Goal: Check status

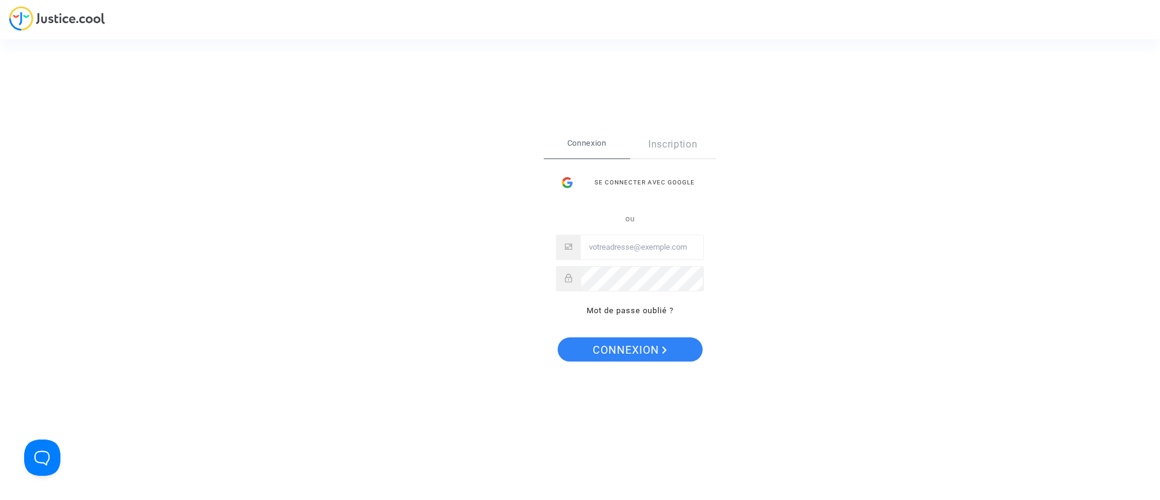
type input "claracoulon.pitcher@gmail.com"
click at [657, 343] on span "Connexion" at bounding box center [630, 349] width 74 height 25
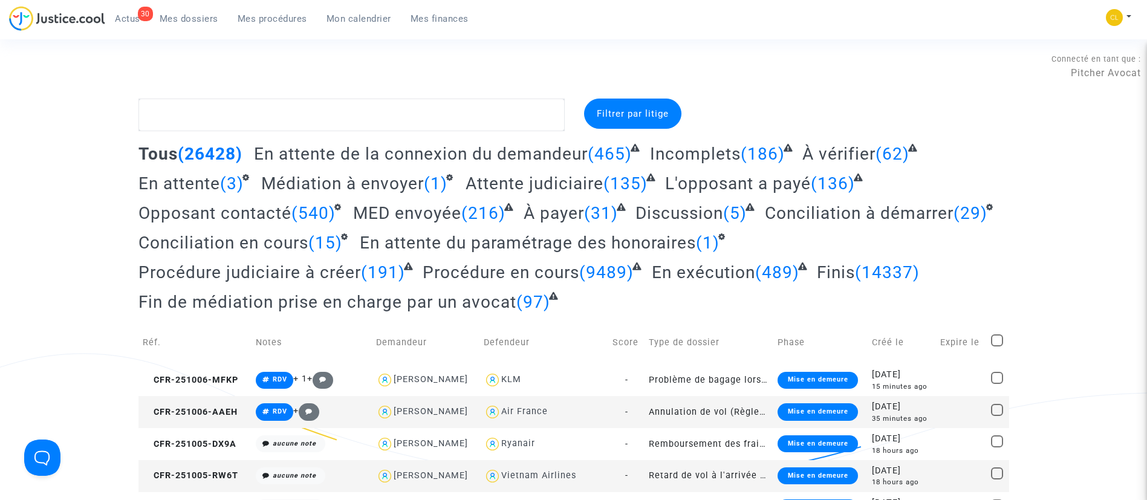
click at [343, 25] on link "Mon calendrier" at bounding box center [359, 19] width 84 height 18
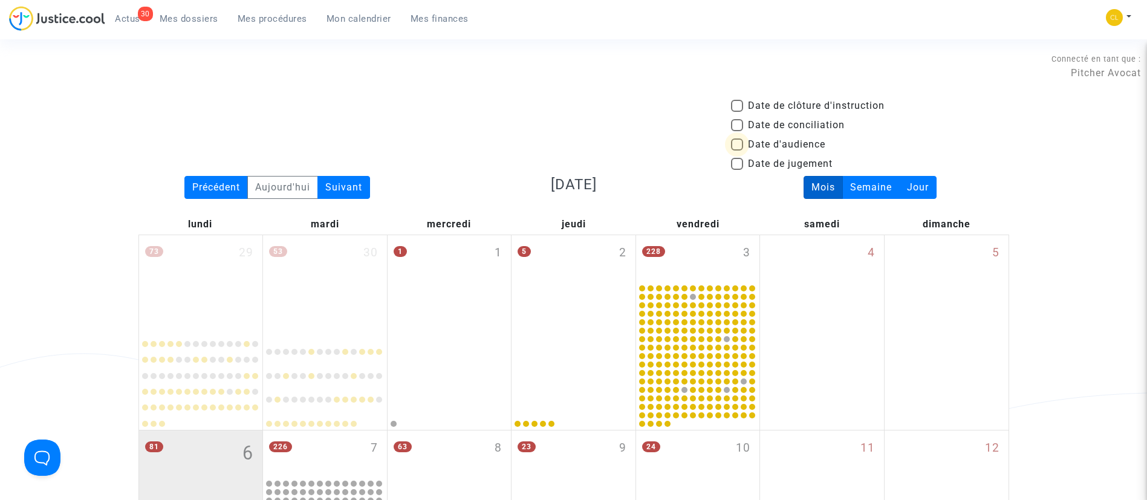
click at [760, 146] on span "Date d'audience" at bounding box center [786, 144] width 77 height 15
click at [737, 150] on input "Date d'audience" at bounding box center [736, 150] width 1 height 1
checkbox input "true"
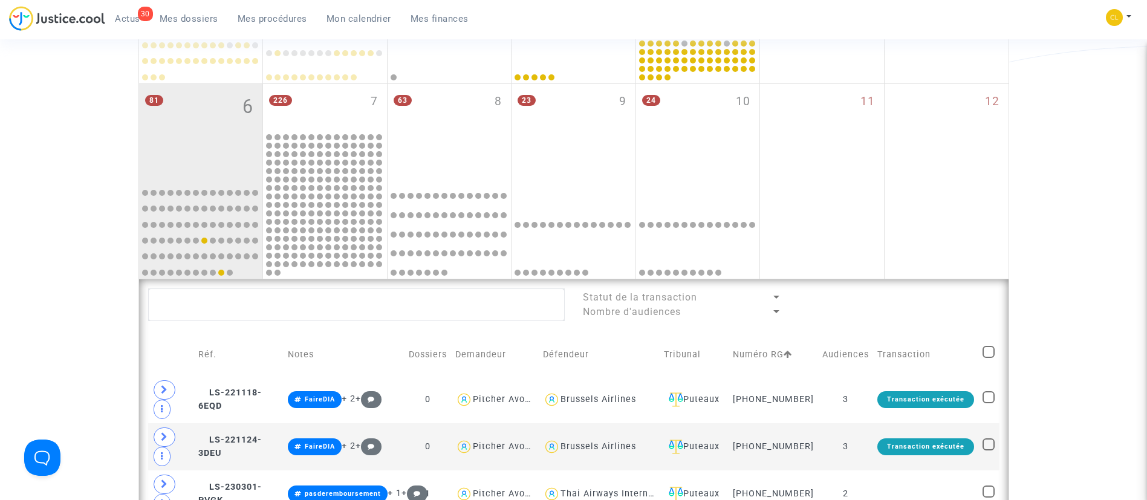
scroll to position [353, 0]
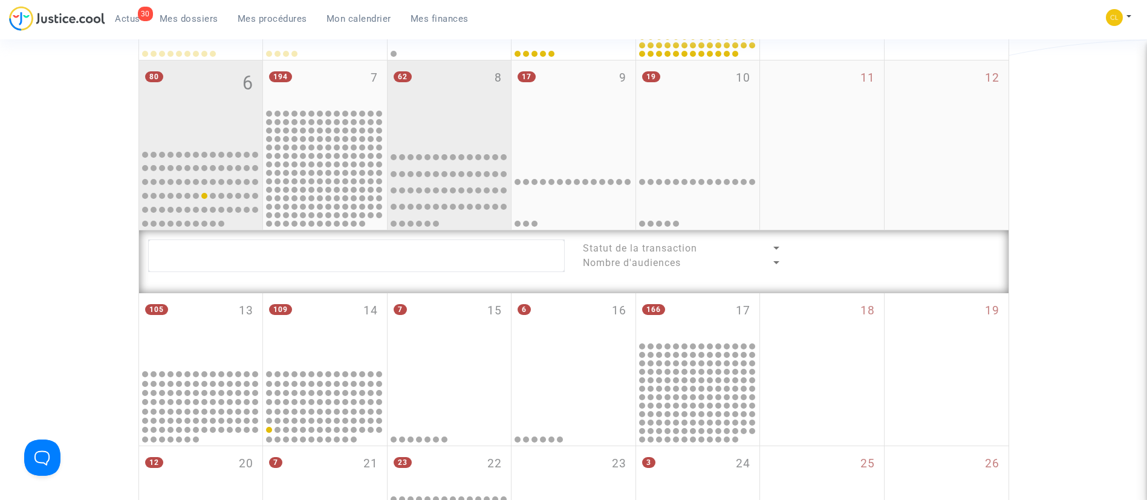
scroll to position [835, 0]
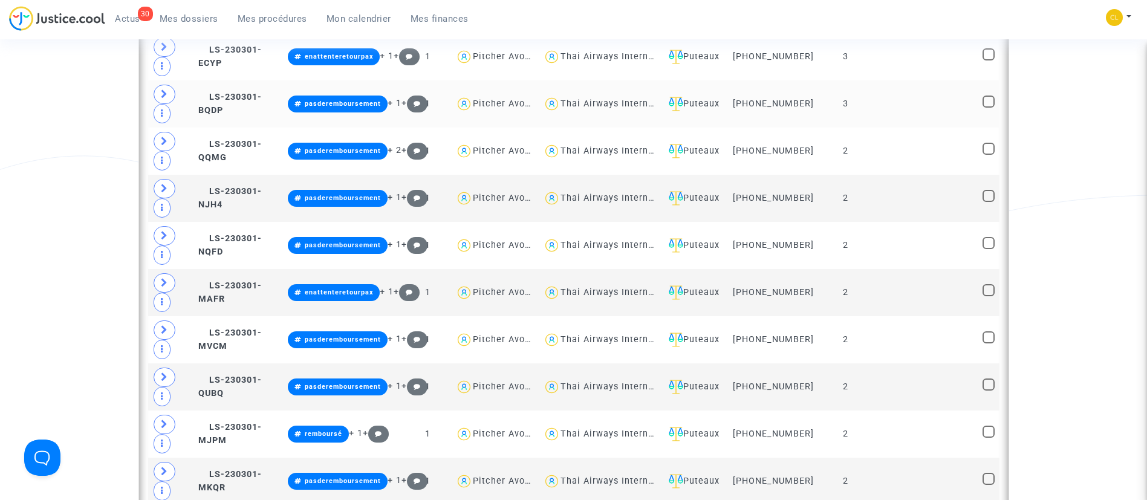
click at [902, 114] on td at bounding box center [925, 103] width 105 height 47
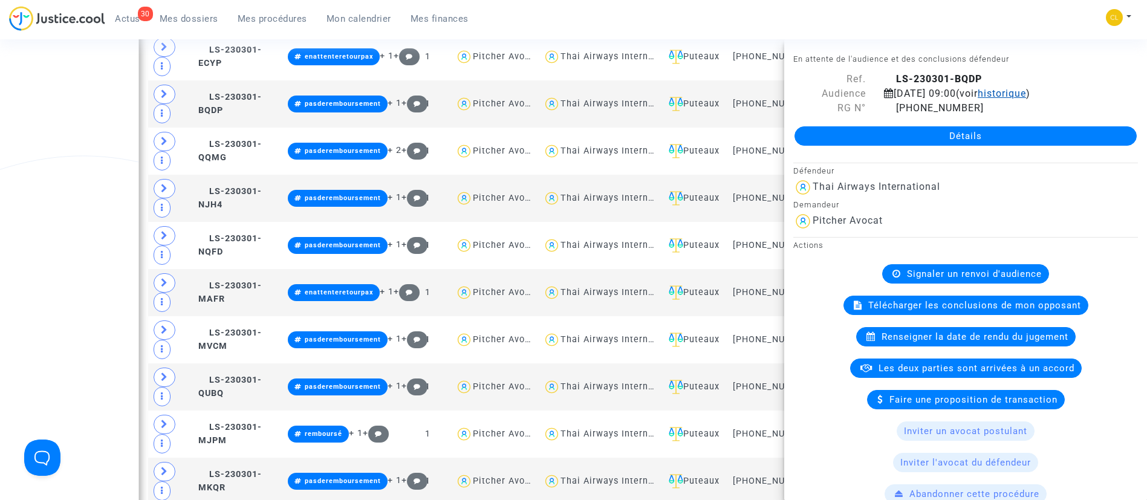
click at [1026, 92] on span "historique" at bounding box center [1001, 93] width 48 height 11
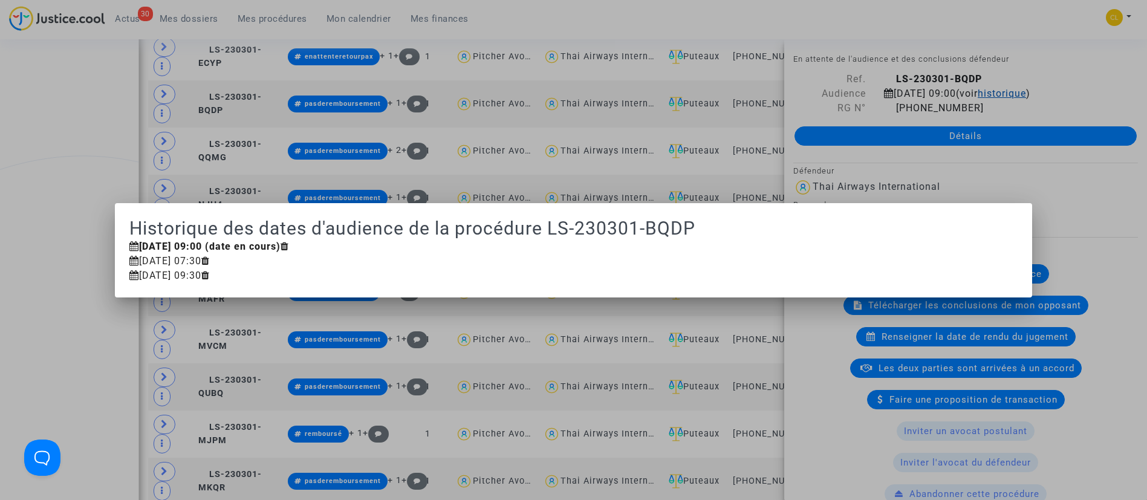
scroll to position [0, 0]
click at [1000, 25] on div at bounding box center [573, 250] width 1147 height 500
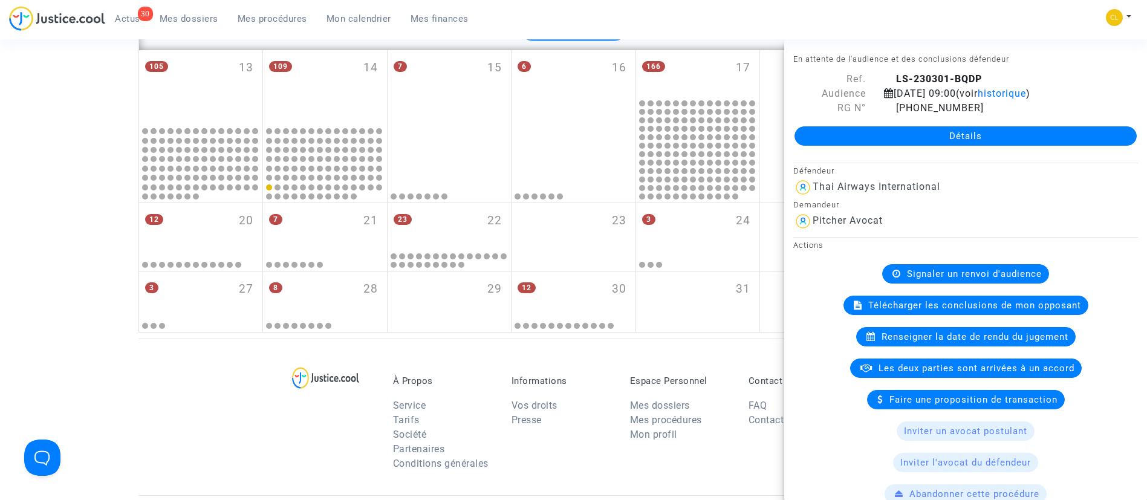
scroll to position [2774, 0]
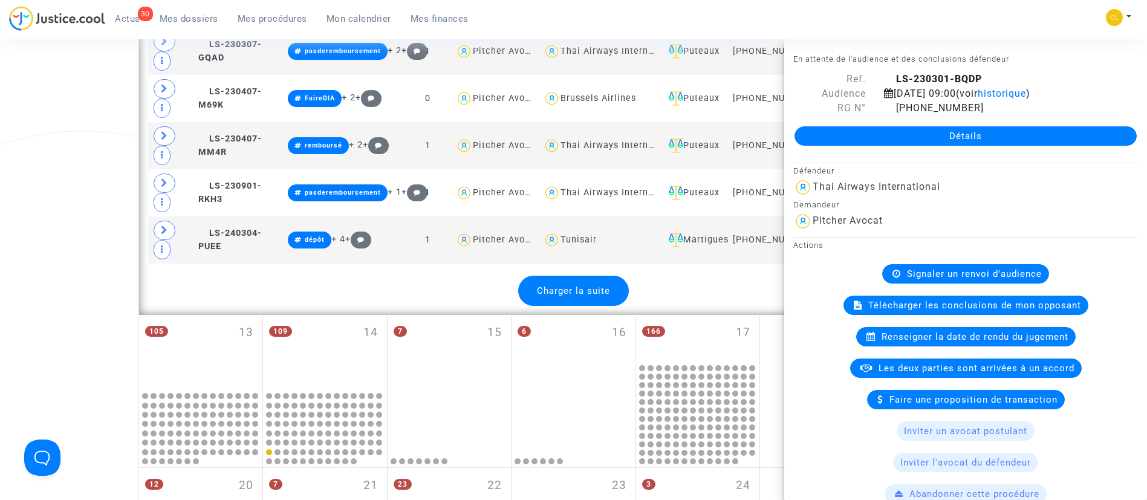
click at [583, 306] on div "Charger la suite" at bounding box center [573, 291] width 111 height 30
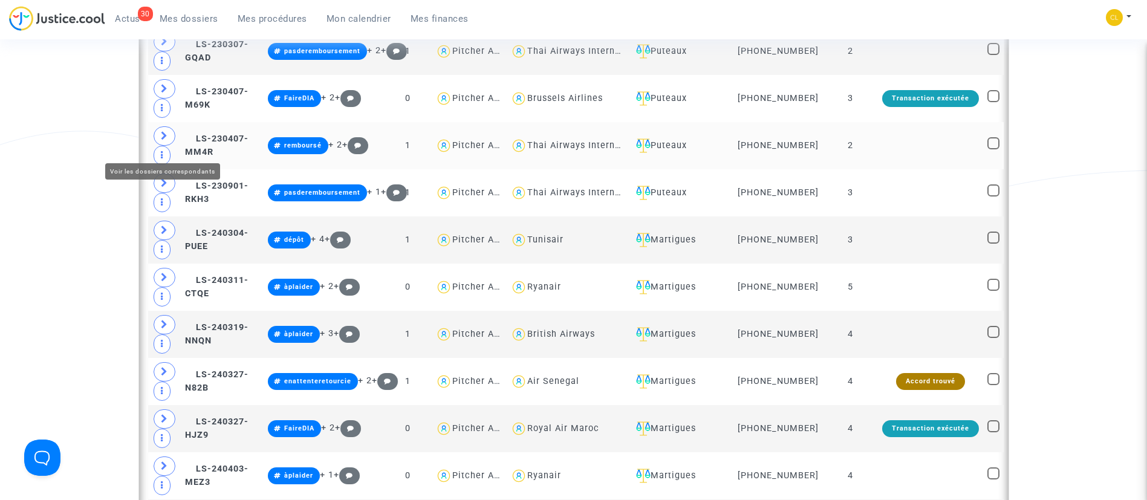
click at [166, 140] on icon at bounding box center [164, 135] width 7 height 9
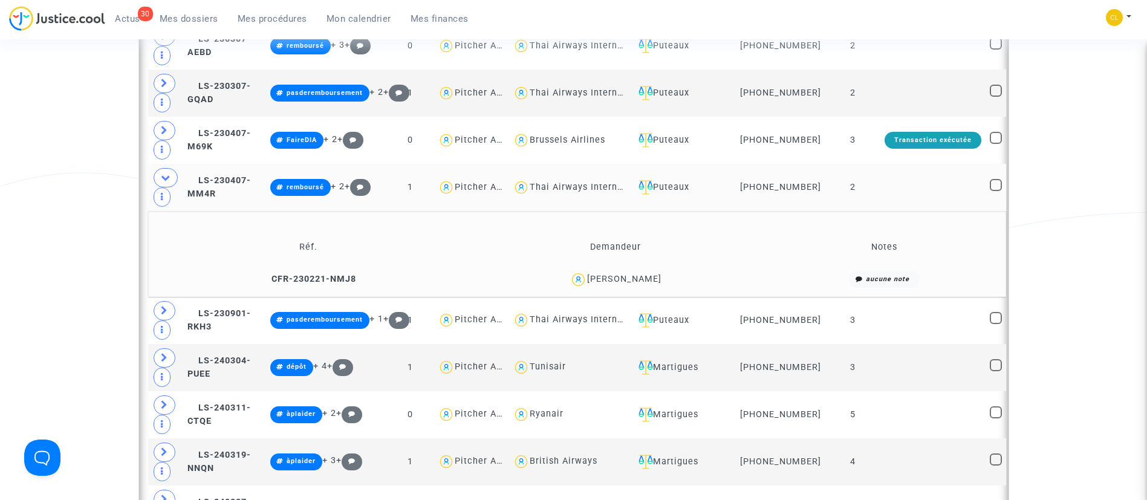
scroll to position [2731, 0]
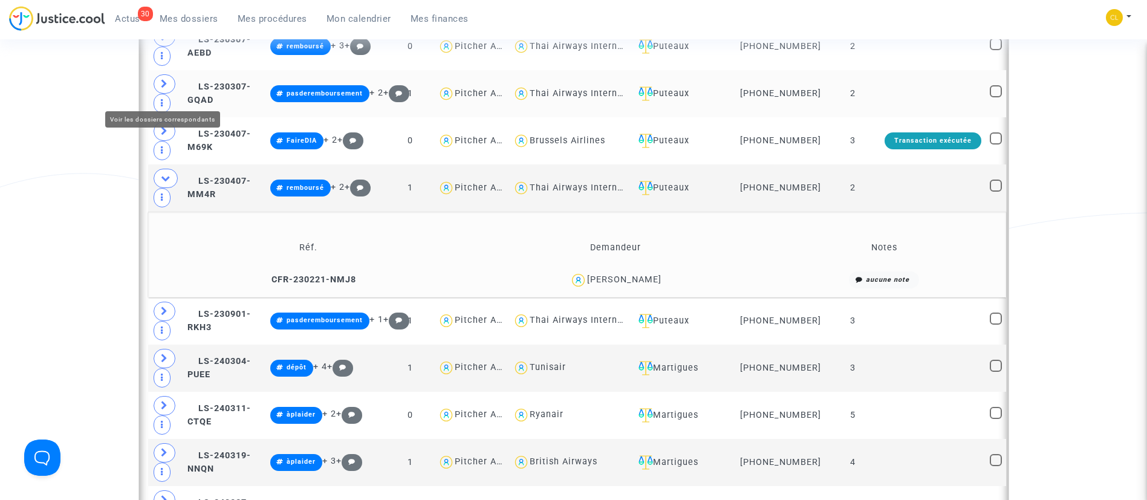
click at [162, 86] on span at bounding box center [165, 83] width 22 height 19
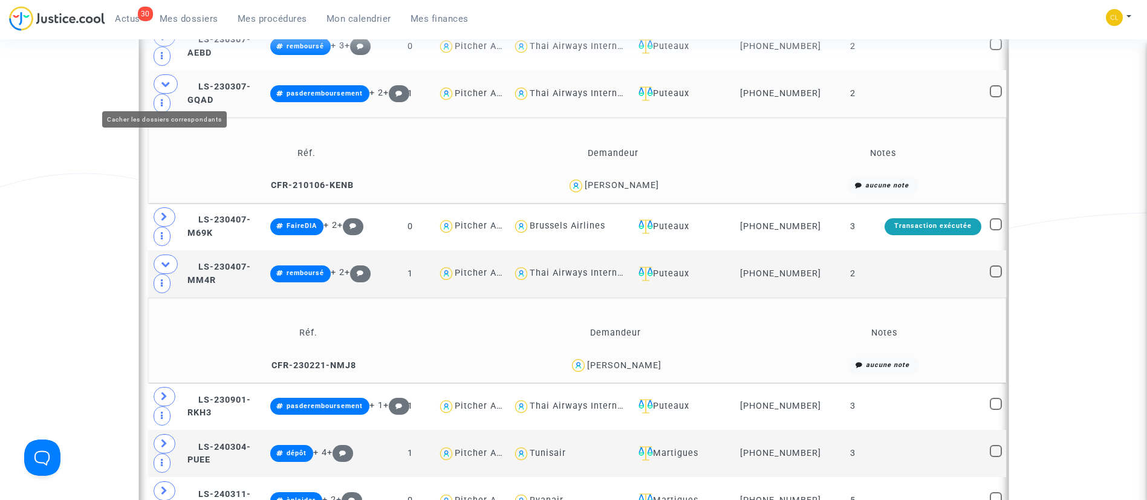
click at [162, 86] on span at bounding box center [166, 83] width 24 height 19
